Goal: Use online tool/utility: Utilize a website feature to perform a specific function

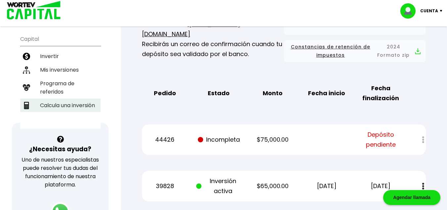
click at [78, 98] on li "Calcula una inversión" at bounding box center [60, 105] width 80 height 14
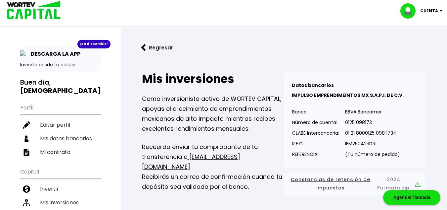
select select "1"
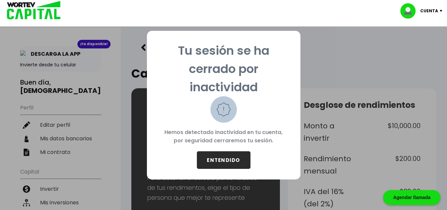
click at [221, 158] on button "ENTENDIDO" at bounding box center [224, 160] width 54 height 18
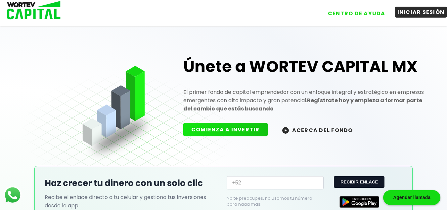
click at [414, 16] on button "INICIAR SESIÓN" at bounding box center [421, 12] width 53 height 11
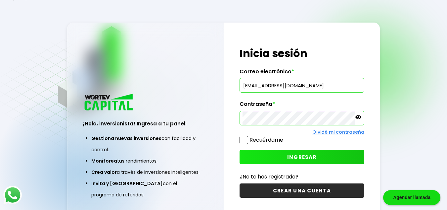
click at [282, 152] on button "INGRESAR" at bounding box center [302, 157] width 125 height 14
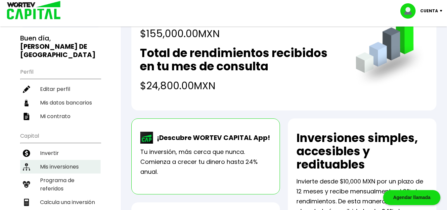
scroll to position [66, 0]
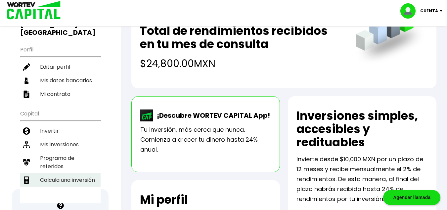
click at [70, 173] on li "Calcula una inversión" at bounding box center [60, 180] width 80 height 14
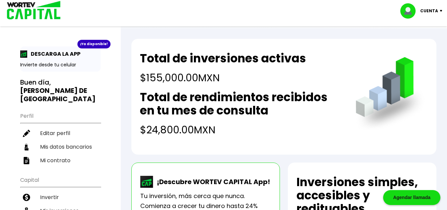
select select "1"
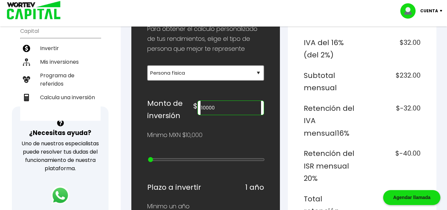
scroll to position [132, 0]
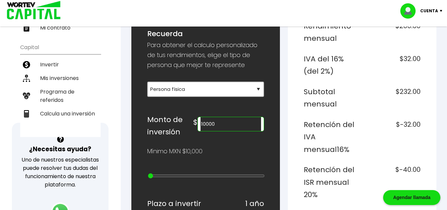
click at [215, 124] on input "10000" at bounding box center [231, 124] width 61 height 14
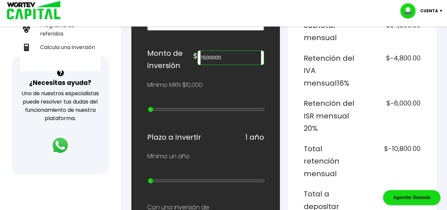
scroll to position [265, 0]
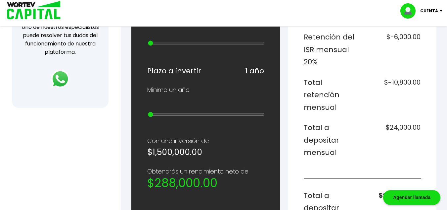
type input "1500000"
click at [369, 189] on h6 "$288,000.00" at bounding box center [393, 207] width 56 height 37
